Goal: Task Accomplishment & Management: Use online tool/utility

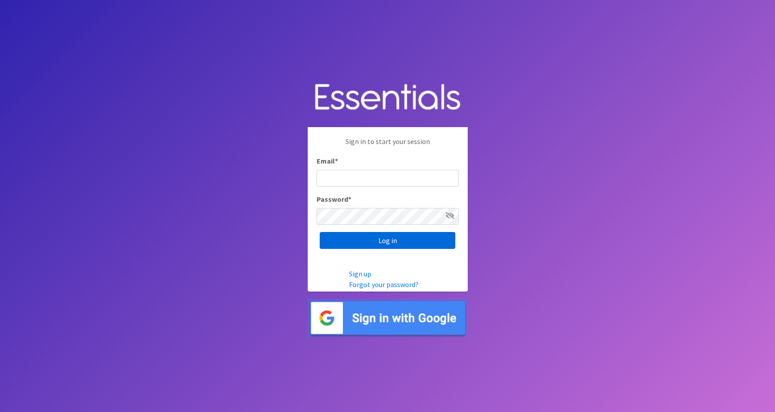
type input "[PERSON_NAME][EMAIL_ADDRESS][PERSON_NAME][DOMAIN_NAME]"
click at [353, 241] on input "Log in" at bounding box center [388, 240] width 136 height 17
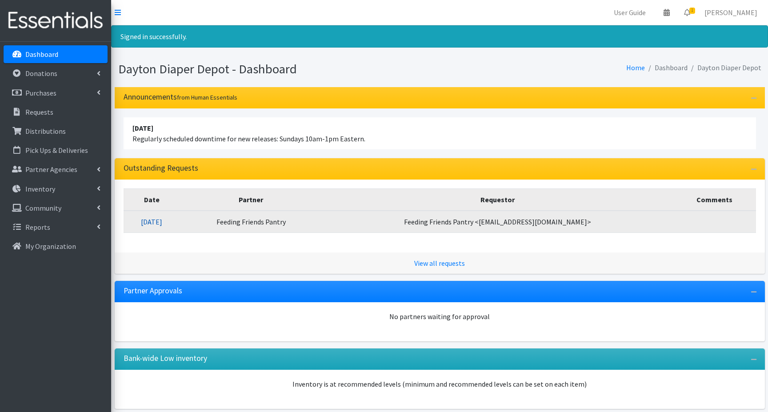
click at [162, 221] on link "09/01/2025" at bounding box center [151, 221] width 21 height 9
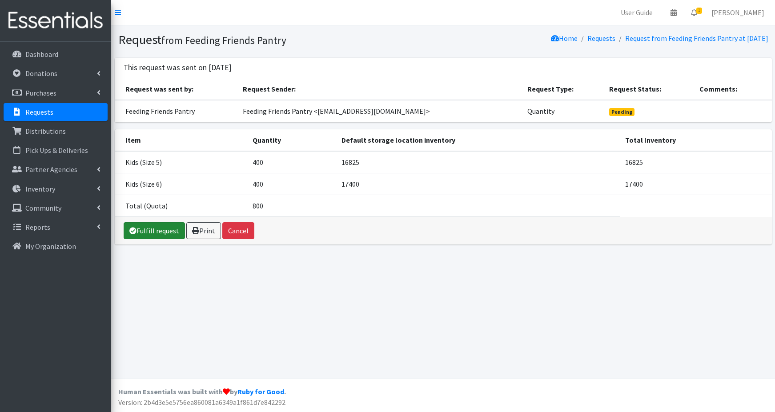
click at [160, 230] on link "Fulfill request" at bounding box center [154, 230] width 61 height 17
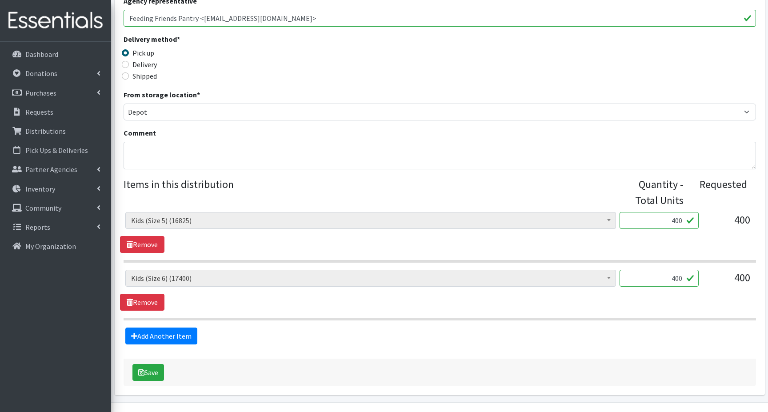
scroll to position [226, 0]
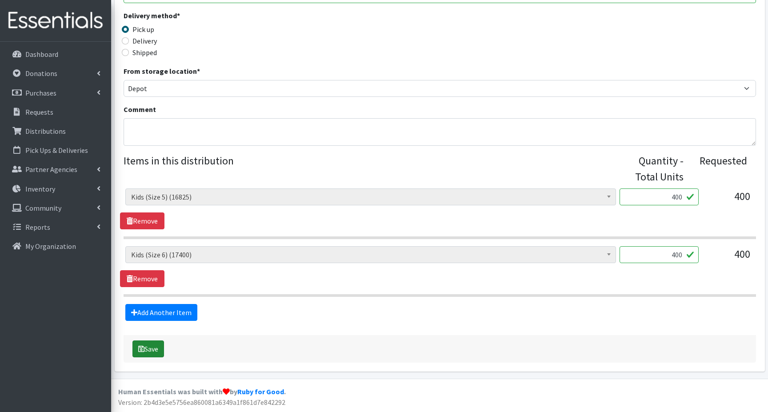
click at [152, 348] on button "Save" at bounding box center [149, 349] width 32 height 17
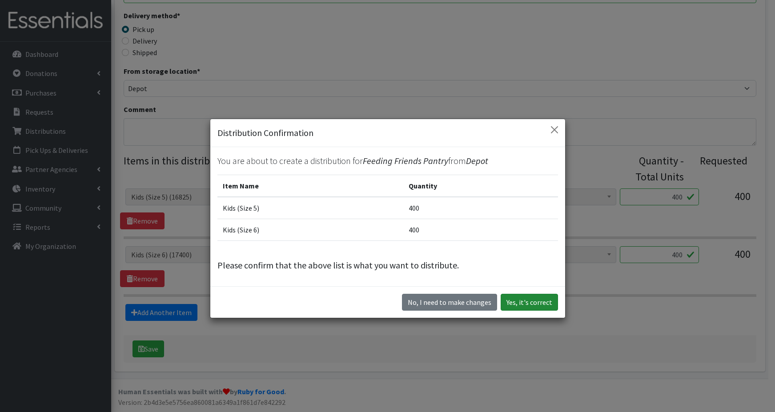
click at [519, 304] on button "Yes, it's correct" at bounding box center [529, 302] width 57 height 17
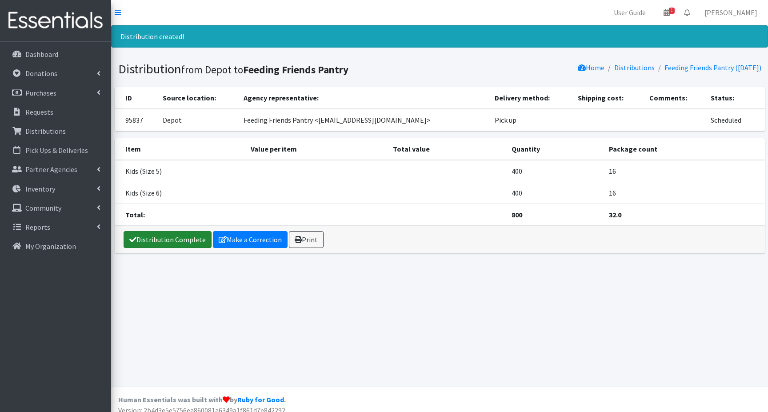
click at [163, 238] on link "Distribution Complete" at bounding box center [168, 239] width 88 height 17
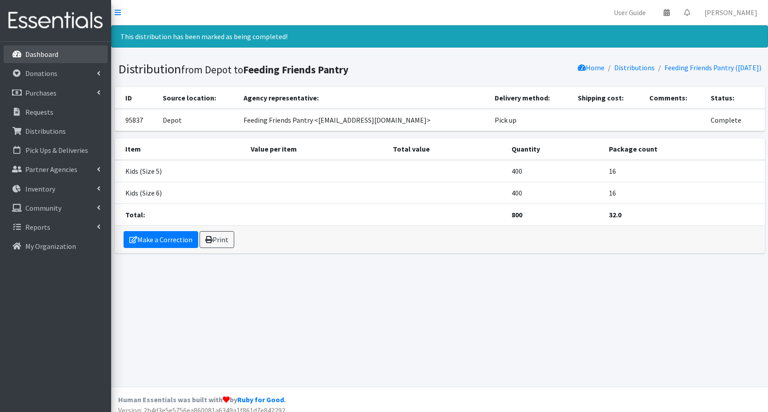
click at [52, 54] on p "Dashboard" at bounding box center [41, 54] width 33 height 9
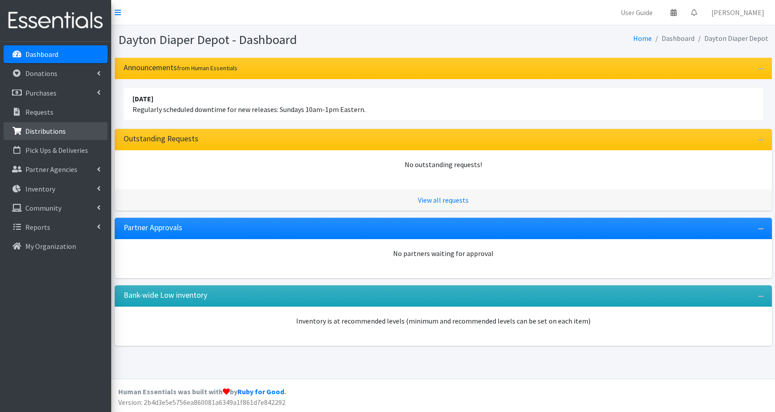
click at [36, 133] on p "Distributions" at bounding box center [45, 131] width 40 height 9
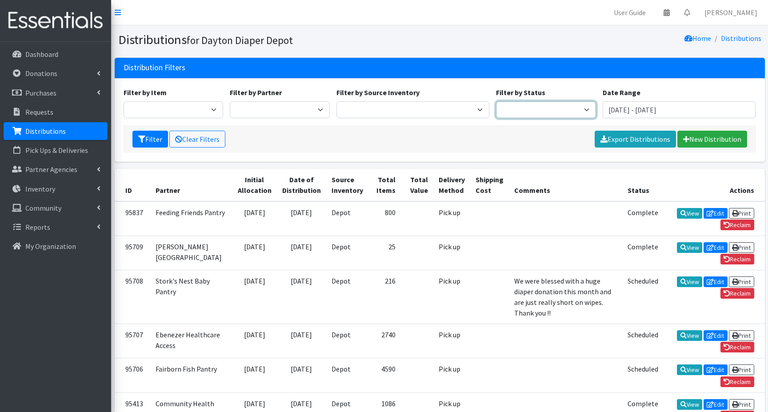
click at [583, 111] on select "Scheduled Complete" at bounding box center [546, 109] width 100 height 17
select select "5"
click at [496, 101] on select "Scheduled Complete" at bounding box center [546, 109] width 100 height 17
click at [150, 137] on button "Filter" at bounding box center [151, 139] width 36 height 17
